Goal: Task Accomplishment & Management: Manage account settings

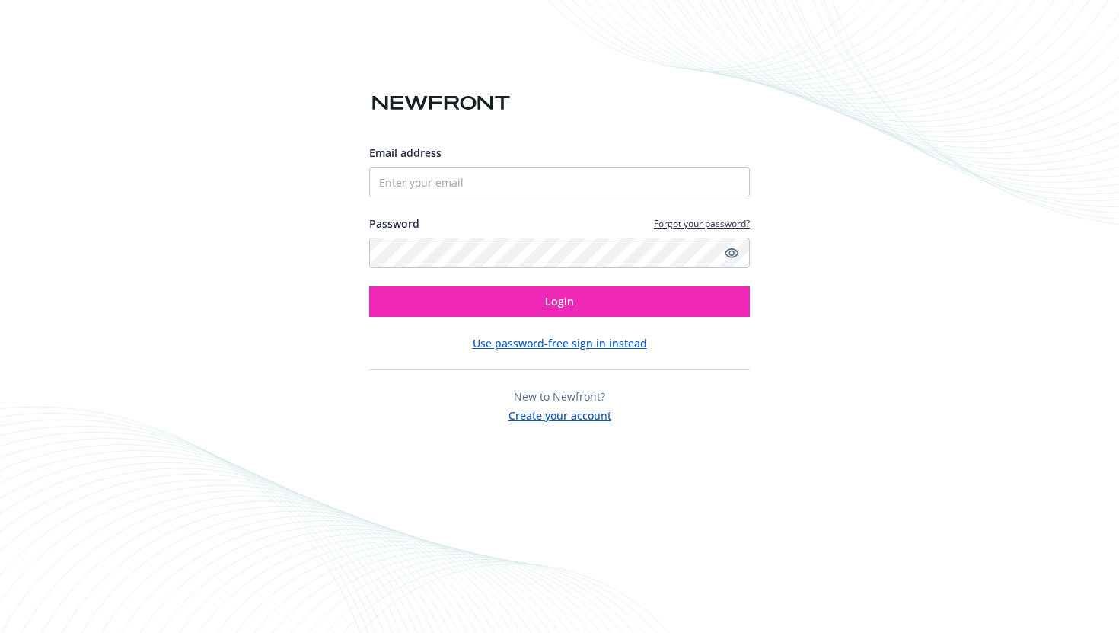
click at [584, 200] on div "Email address Password Forgot your password? Login" at bounding box center [559, 231] width 381 height 172
click at [586, 194] on input "Email address" at bounding box center [559, 182] width 381 height 30
type input "[EMAIL_ADDRESS]"
click at [369, 286] on button "Login" at bounding box center [559, 301] width 381 height 30
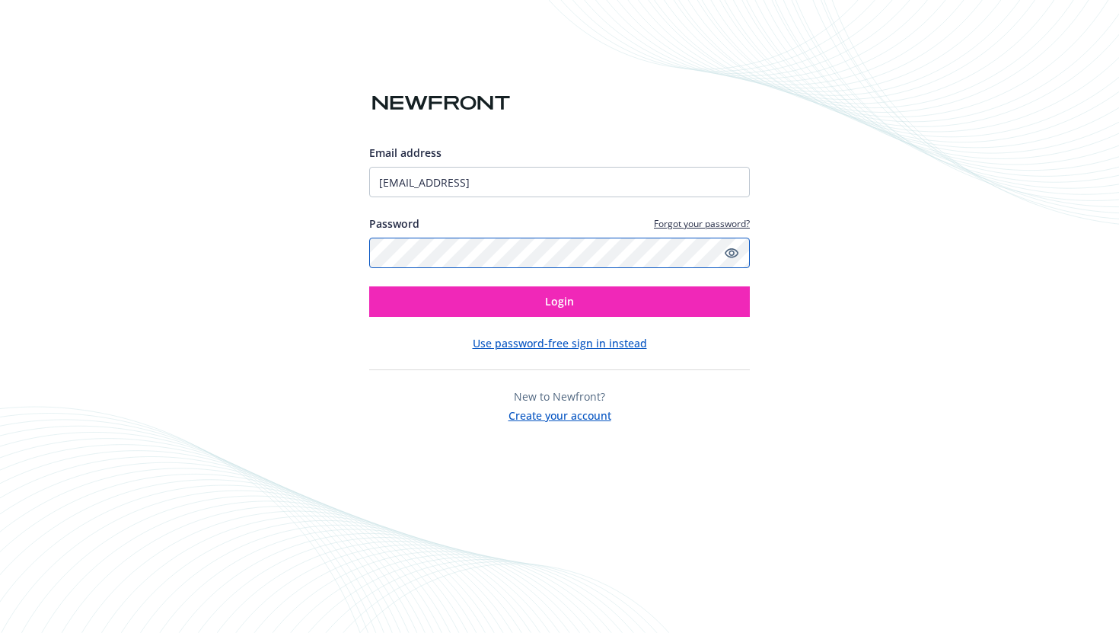
click at [369, 286] on button "Login" at bounding box center [559, 301] width 381 height 30
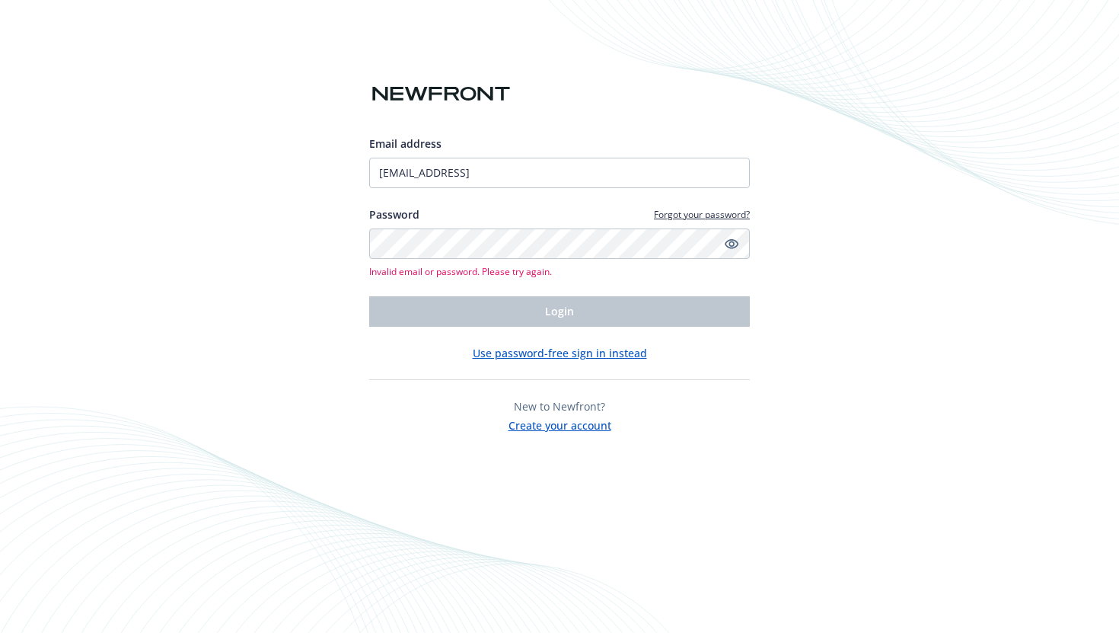
click at [566, 353] on button "Use password-free sign in instead" at bounding box center [560, 353] width 174 height 16
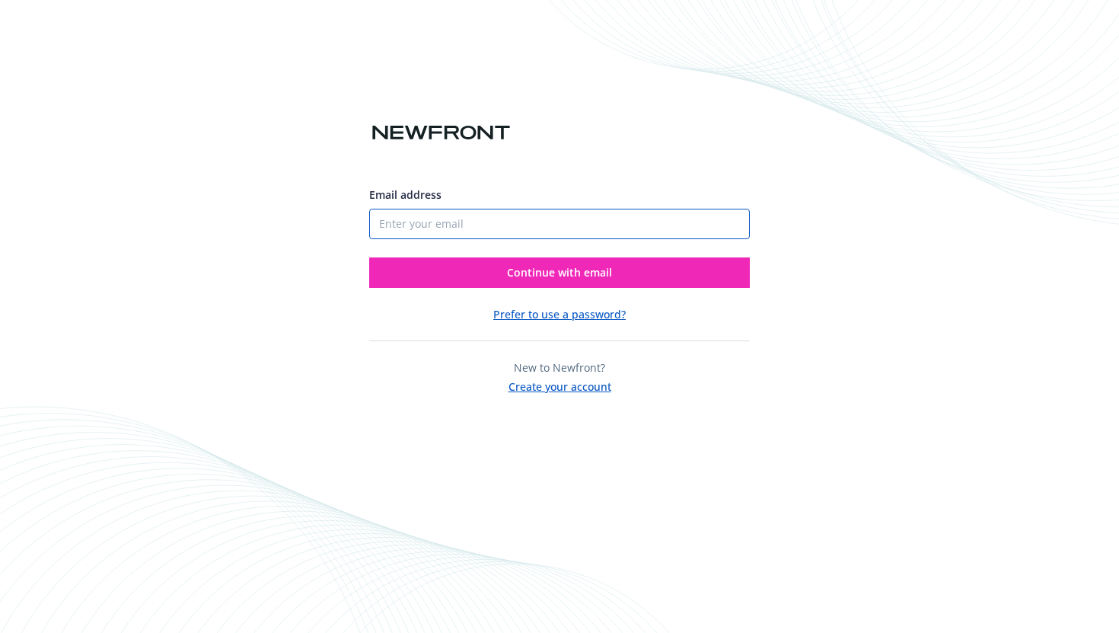
click at [541, 226] on input "Email address" at bounding box center [559, 224] width 381 height 30
type input "bo.dong@cephia.ai"
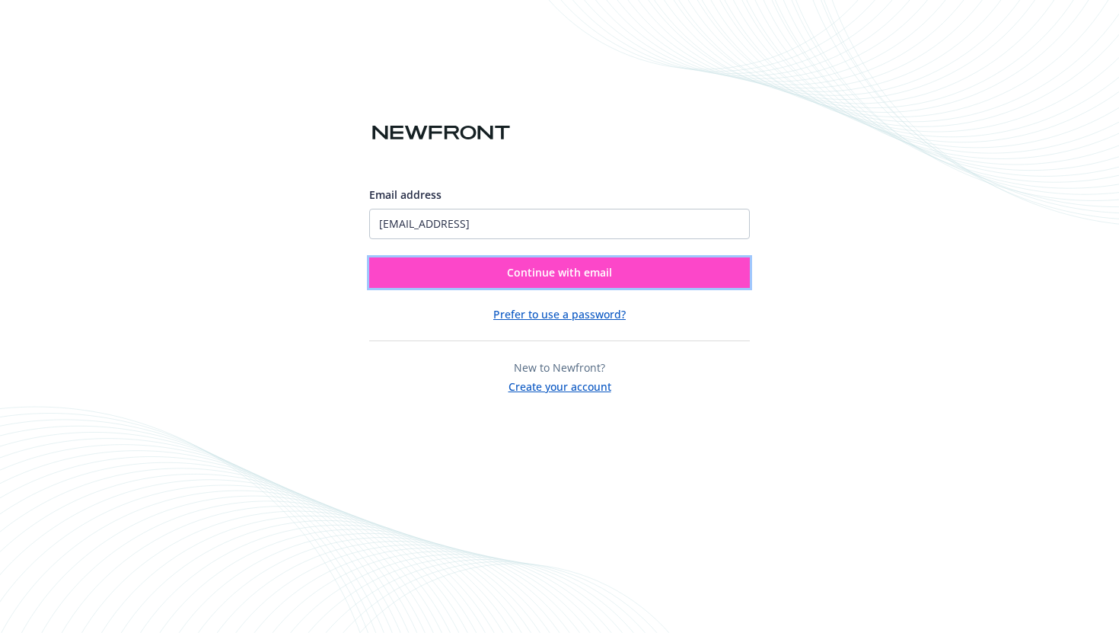
click at [535, 273] on span "Continue with email" at bounding box center [559, 272] width 105 height 14
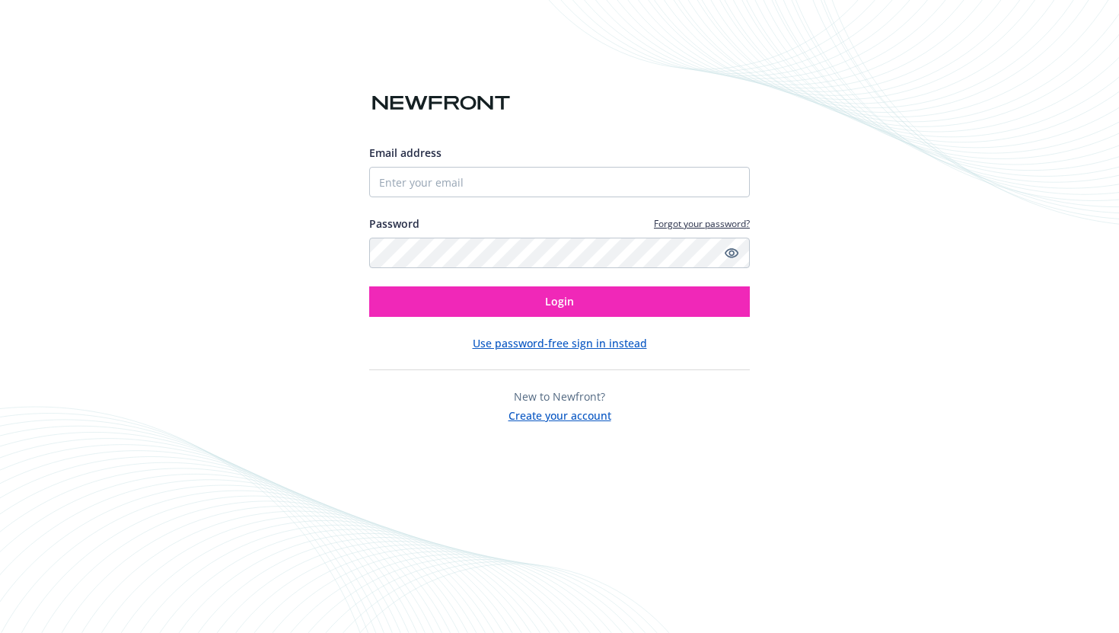
click at [535, 346] on button "Use password-free sign in instead" at bounding box center [560, 343] width 174 height 16
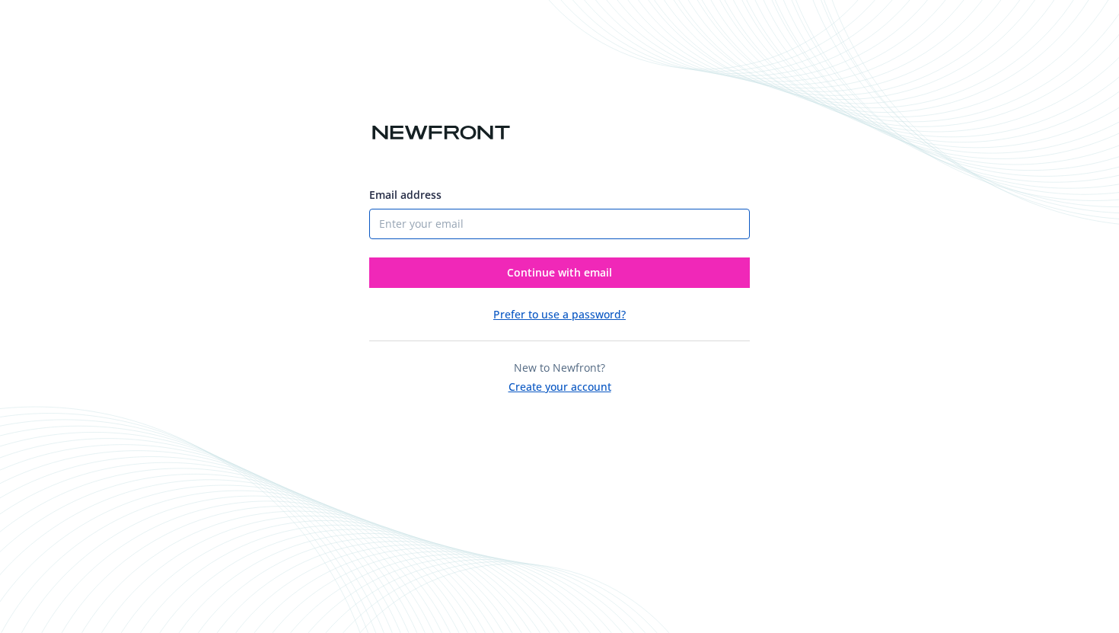
click at [510, 220] on input "Email address" at bounding box center [559, 224] width 381 height 30
type input "[EMAIL_ADDRESS]"
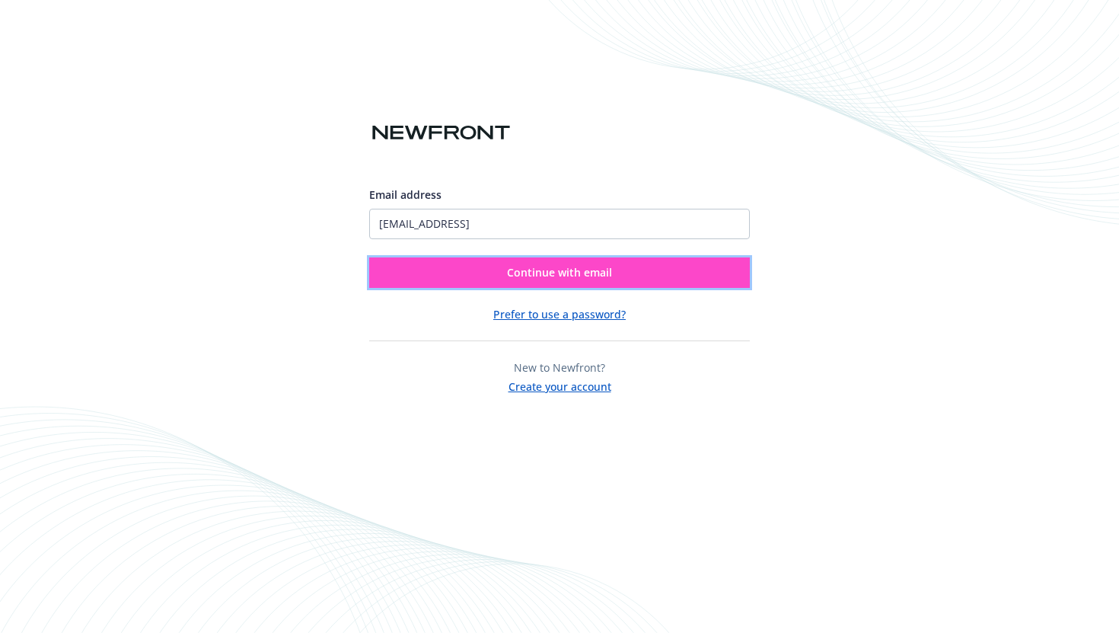
click at [519, 272] on span "Continue with email" at bounding box center [559, 272] width 105 height 14
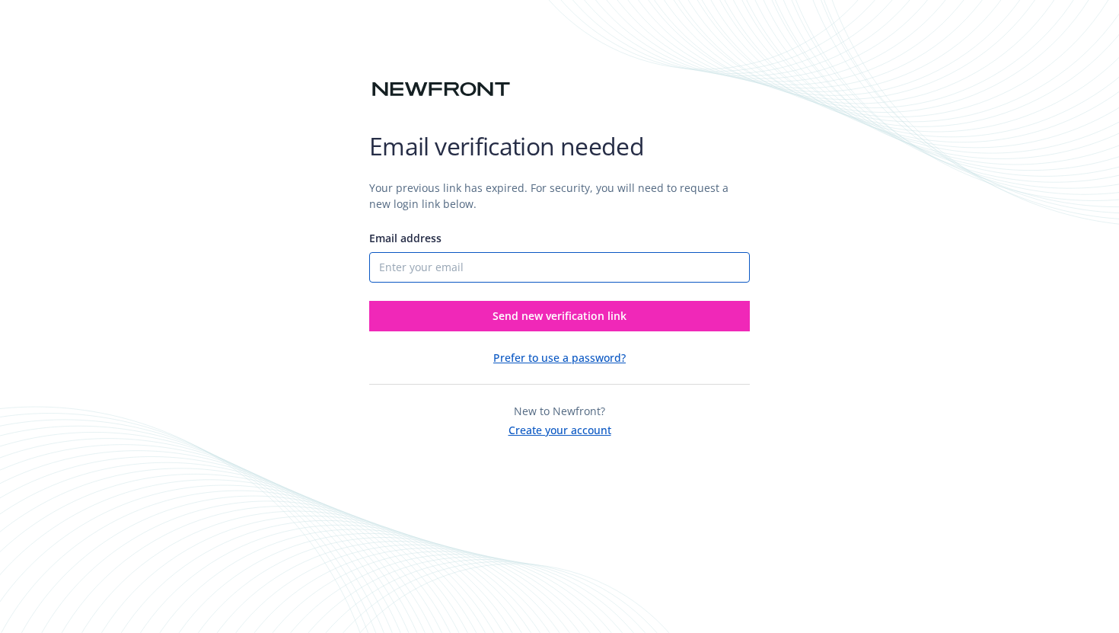
click at [448, 278] on input "Email address" at bounding box center [559, 267] width 381 height 30
type input "[EMAIL_ADDRESS]"
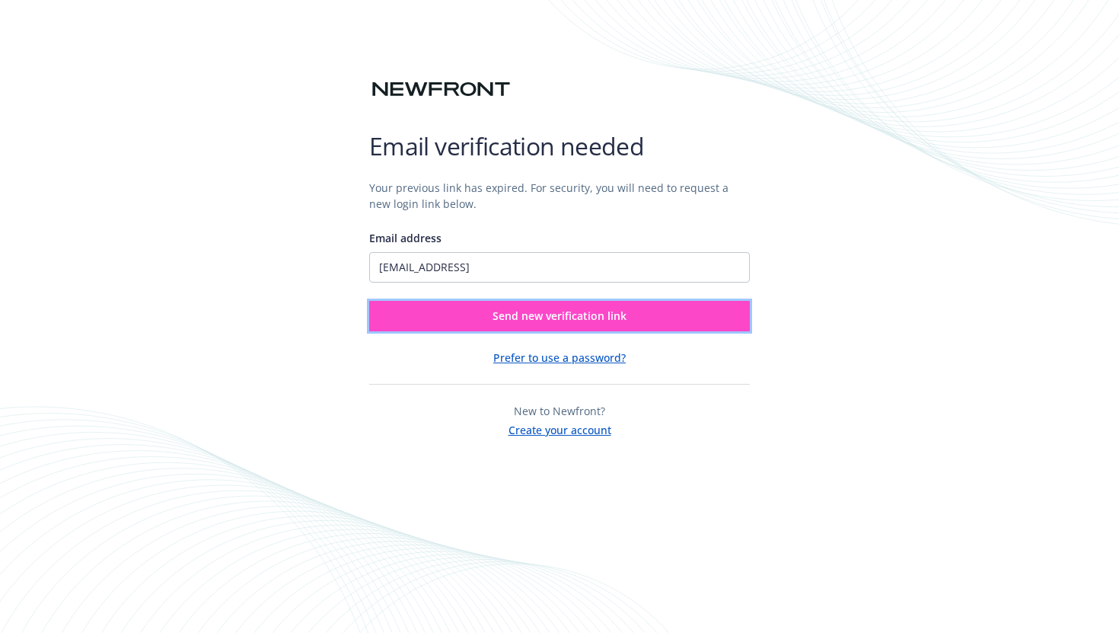
click at [515, 312] on span "Send new verification link" at bounding box center [560, 315] width 134 height 14
